Goal: Find specific page/section: Find specific page/section

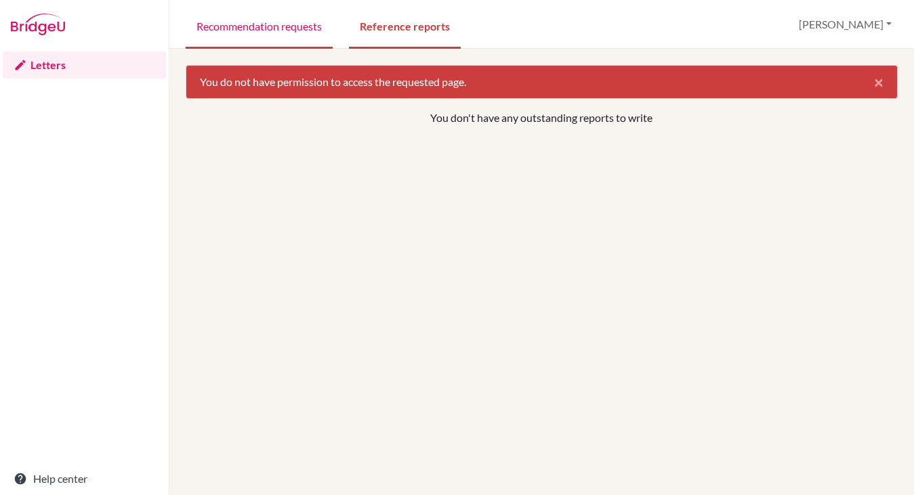
click at [301, 24] on link "Recommendation requests" at bounding box center [259, 25] width 147 height 47
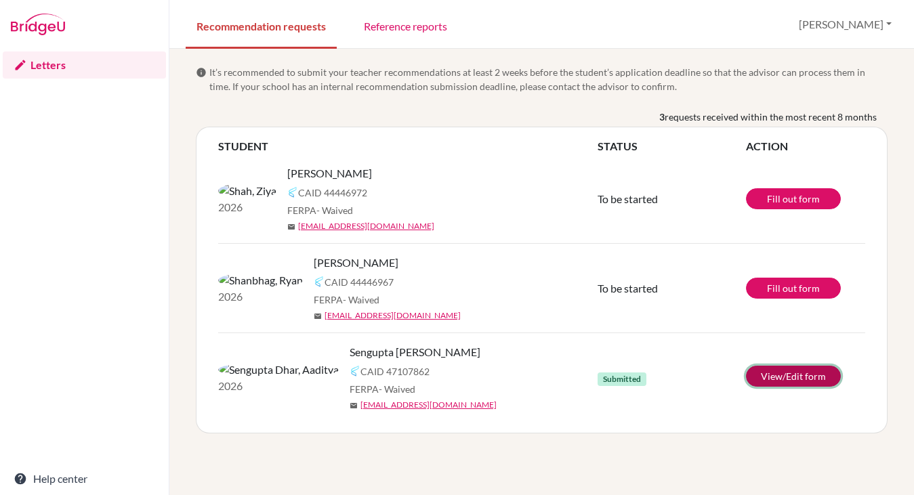
click at [773, 376] on link "View/Edit form" at bounding box center [793, 376] width 95 height 21
